Goal: Navigation & Orientation: Find specific page/section

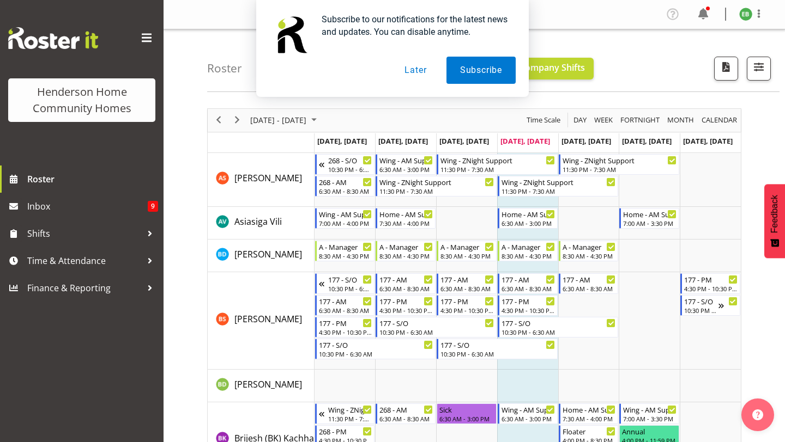
click at [410, 76] on button "Later" at bounding box center [415, 70] width 49 height 27
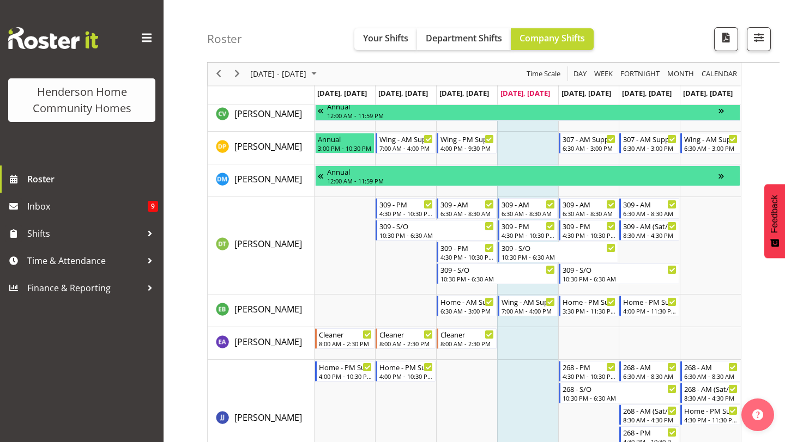
scroll to position [226, 0]
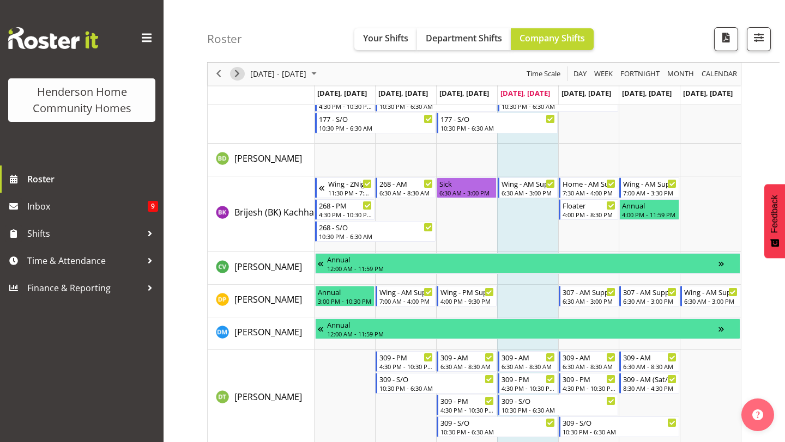
click at [233, 75] on span "Next" at bounding box center [236, 75] width 13 height 14
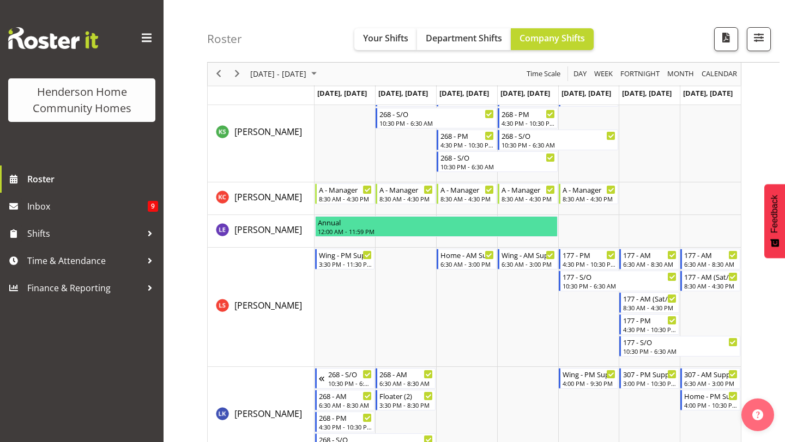
scroll to position [907, 0]
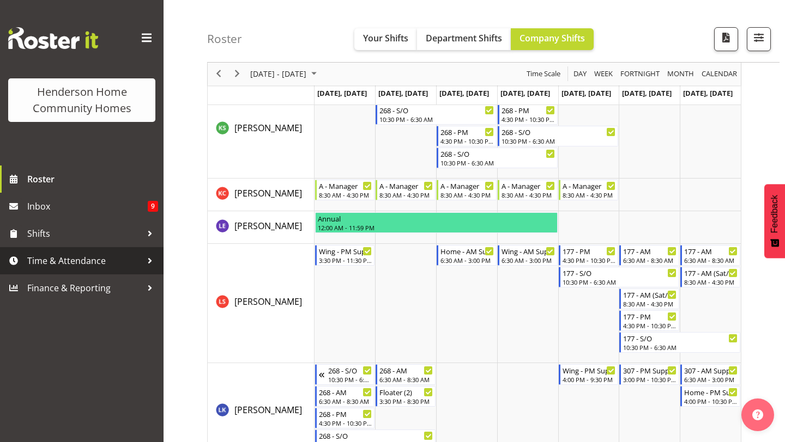
click at [95, 266] on span "Time & Attendance" at bounding box center [84, 261] width 114 height 16
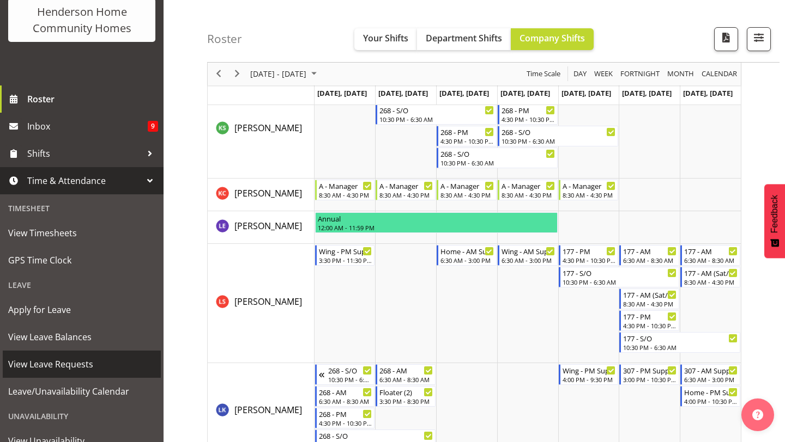
scroll to position [83, 0]
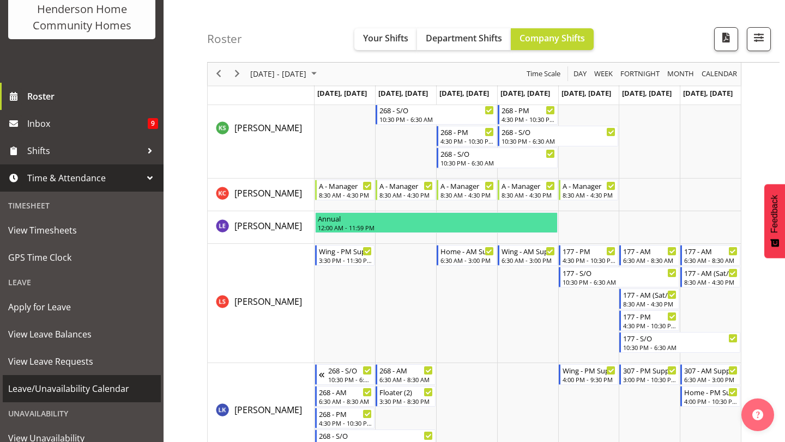
click at [77, 396] on span "Leave/Unavailability Calendar" at bounding box center [81, 389] width 147 height 16
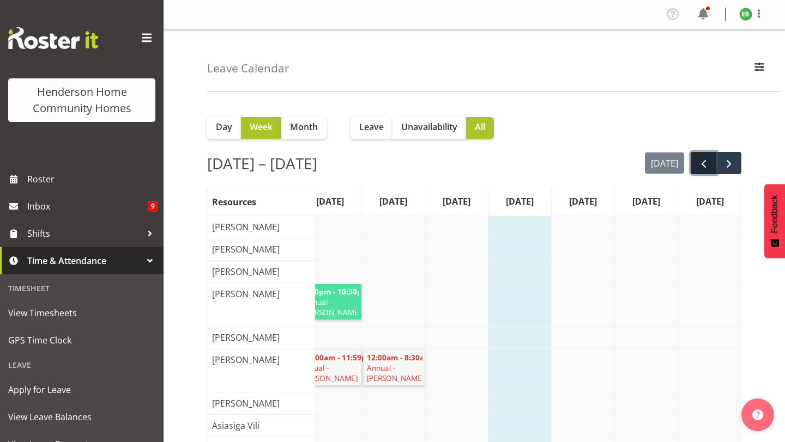
click at [698, 167] on span "prev" at bounding box center [703, 163] width 13 height 13
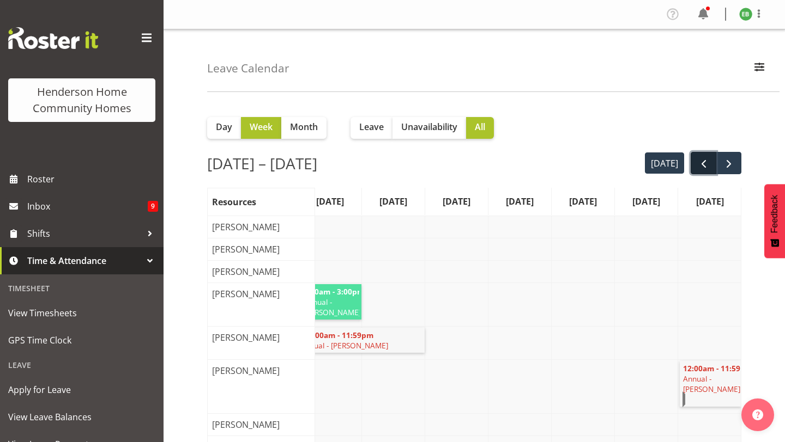
click at [696, 163] on button "prev" at bounding box center [703, 163] width 26 height 22
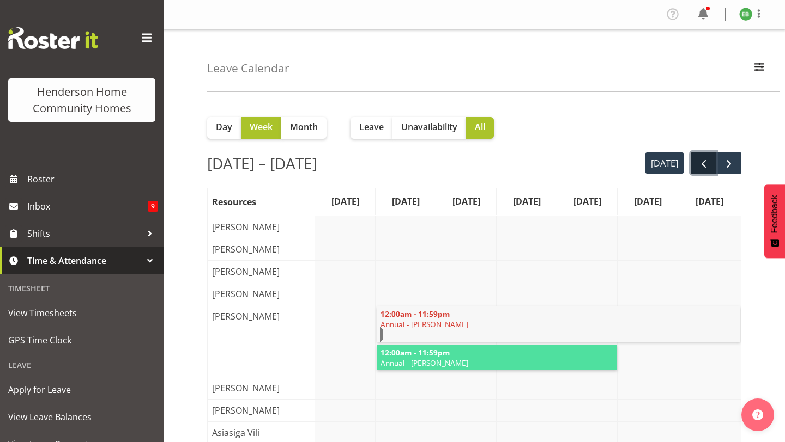
click at [699, 166] on span "prev" at bounding box center [703, 163] width 13 height 13
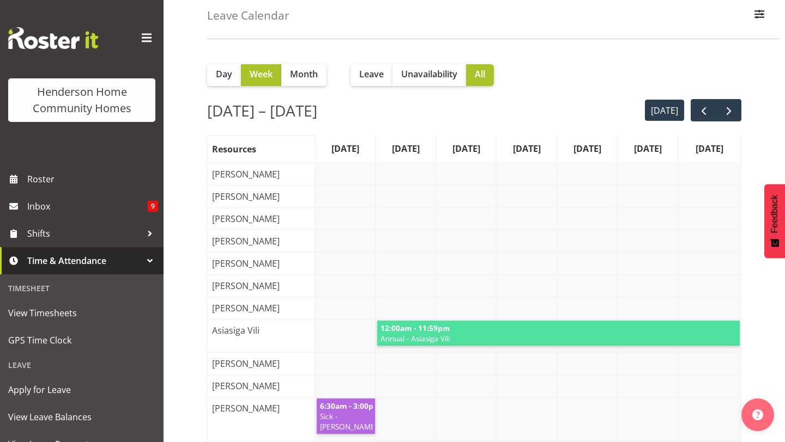
scroll to position [30, 0]
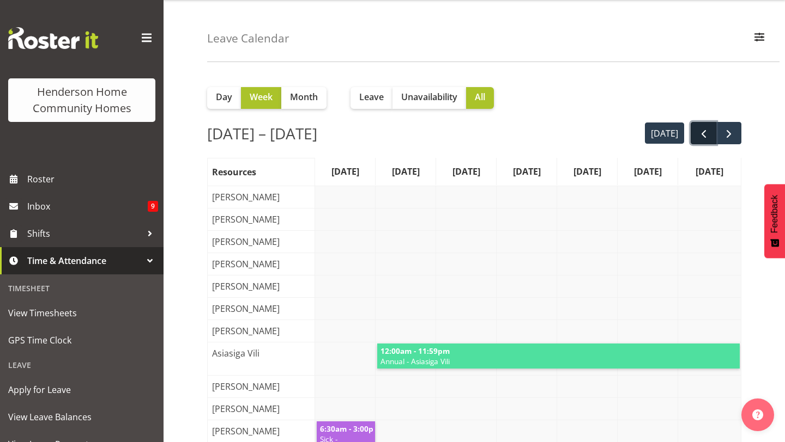
click at [692, 132] on button "prev" at bounding box center [703, 133] width 26 height 22
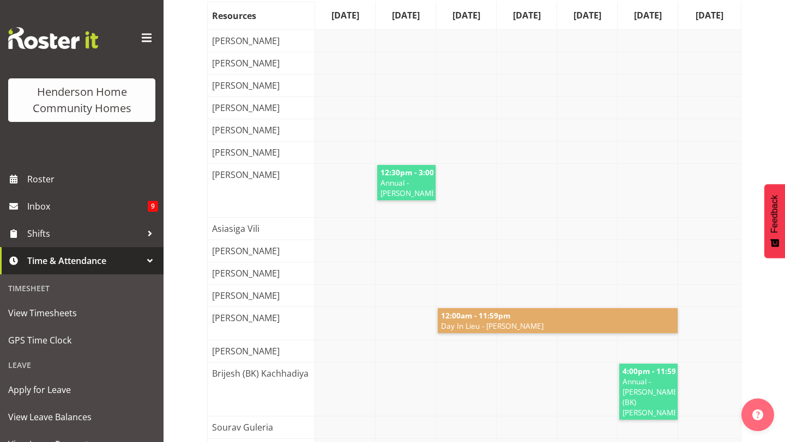
scroll to position [0, 0]
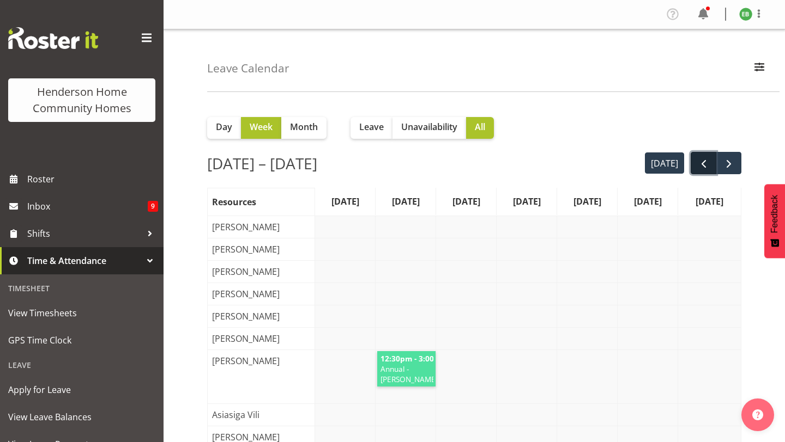
click at [691, 171] on button "prev" at bounding box center [703, 163] width 26 height 22
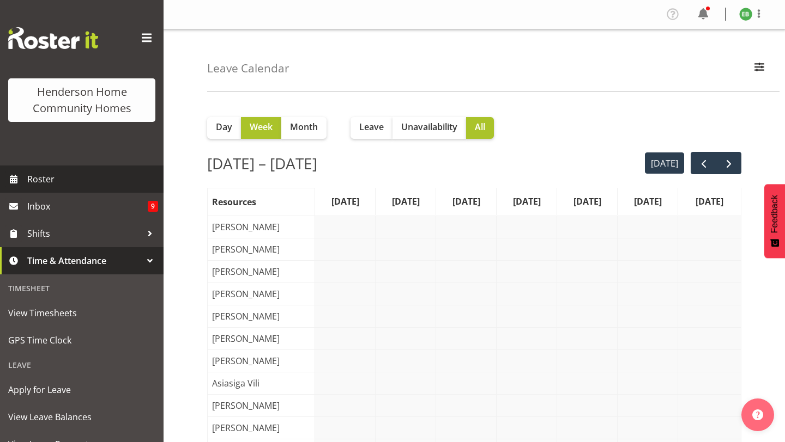
click at [76, 189] on link "Roster" at bounding box center [81, 179] width 163 height 27
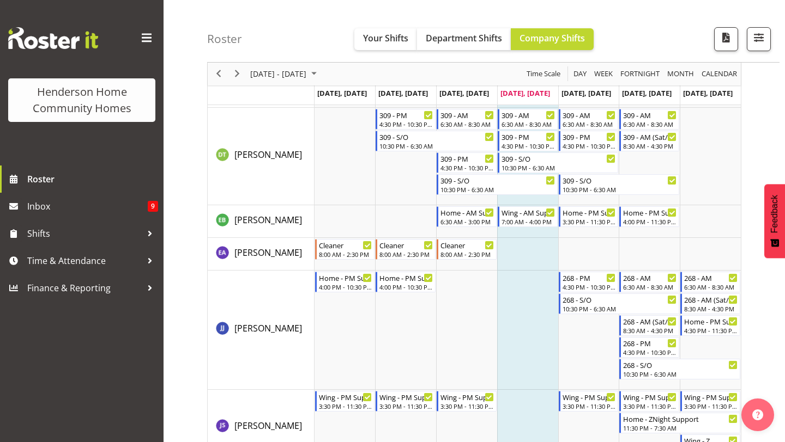
scroll to position [464, 0]
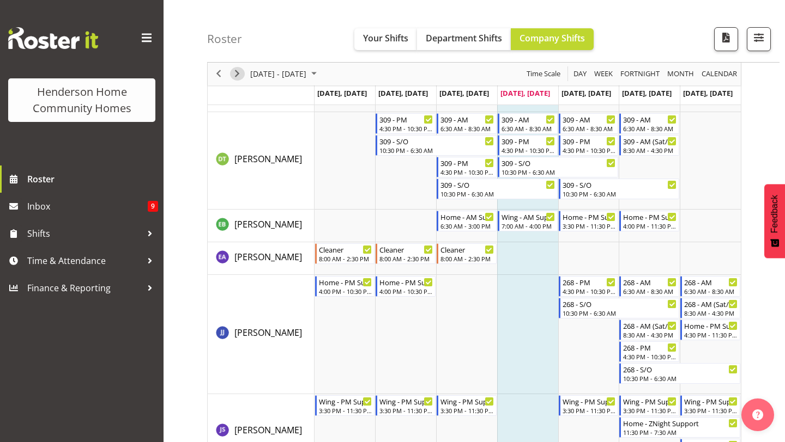
click at [236, 78] on span "Next" at bounding box center [236, 75] width 13 height 14
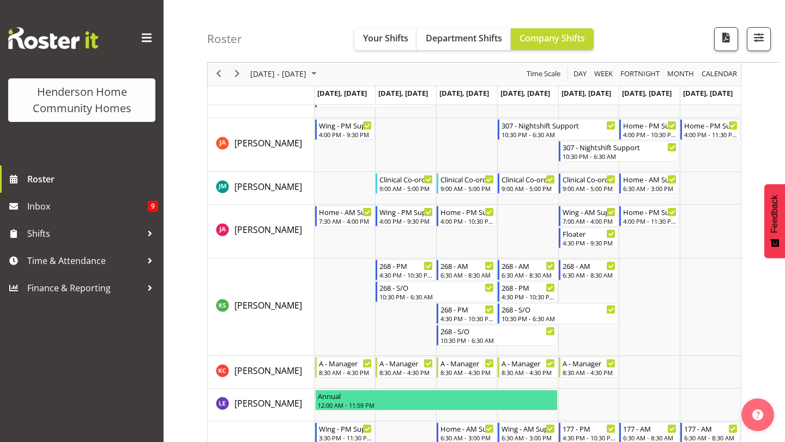
scroll to position [726, 0]
